Goal: Book appointment/travel/reservation

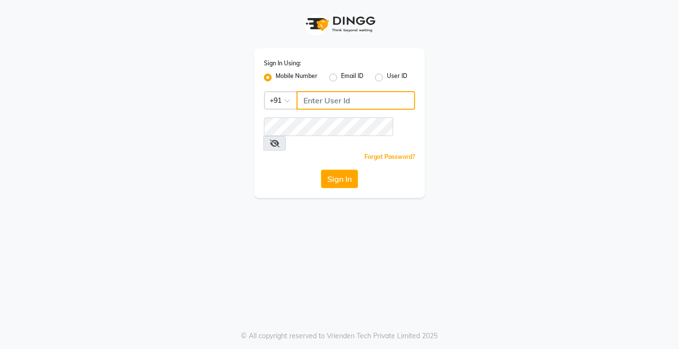
click at [359, 101] on input "Username" at bounding box center [356, 100] width 119 height 19
type input "7022410823"
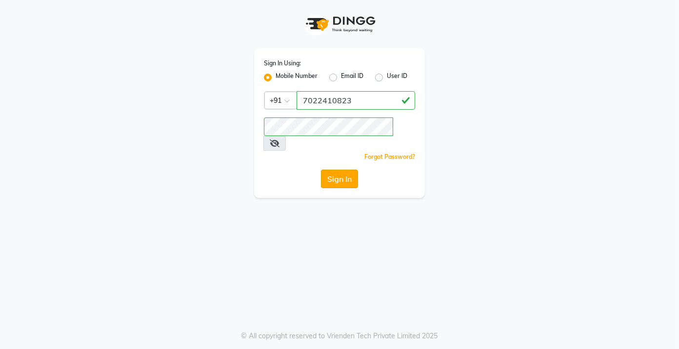
click at [344, 170] on button "Sign In" at bounding box center [339, 179] width 37 height 19
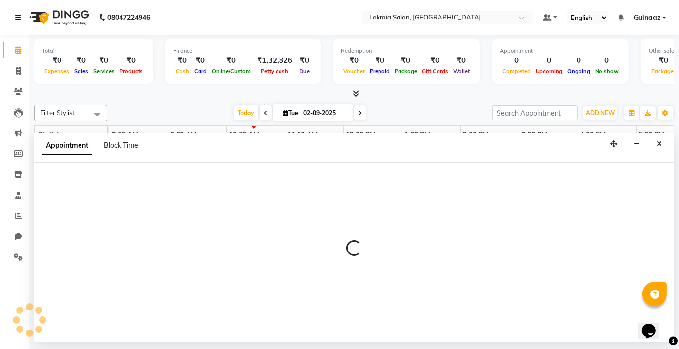
select select "79312"
select select "795"
select select "tentative"
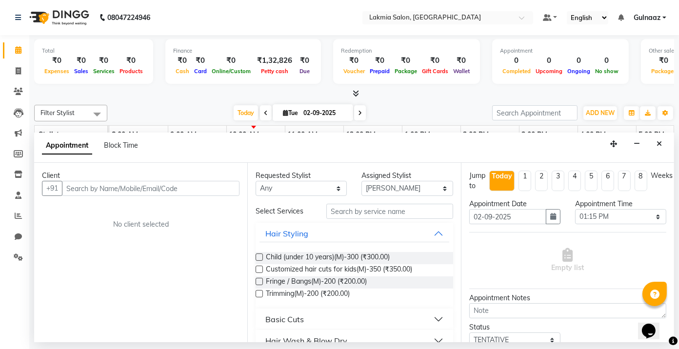
click at [197, 221] on div "No client selected" at bounding box center [140, 224] width 151 height 10
click at [656, 143] on button "Close" at bounding box center [659, 144] width 14 height 15
